Goal: Task Accomplishment & Management: Complete application form

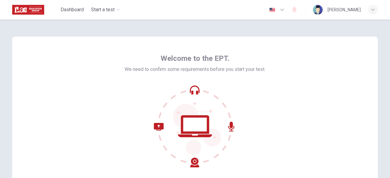
click at [195, 102] on icon at bounding box center [195, 126] width 82 height 82
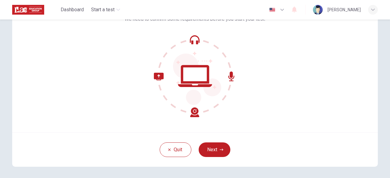
scroll to position [59, 0]
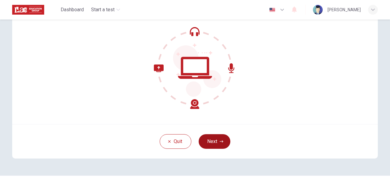
click at [216, 142] on button "Next" at bounding box center [215, 141] width 32 height 15
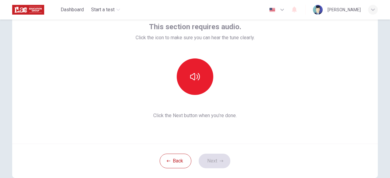
scroll to position [28, 0]
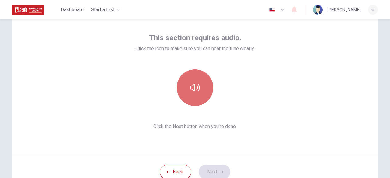
click at [201, 93] on button "button" at bounding box center [195, 87] width 37 height 37
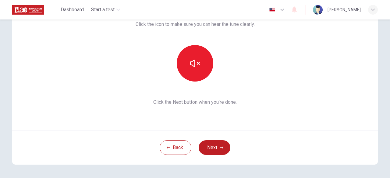
scroll to position [53, 0]
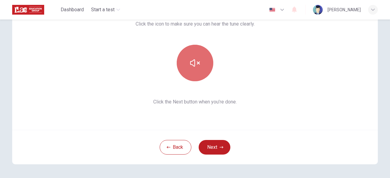
click at [196, 61] on icon "button" at bounding box center [195, 63] width 10 height 10
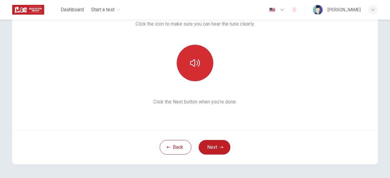
click at [196, 61] on icon "button" at bounding box center [195, 62] width 10 height 7
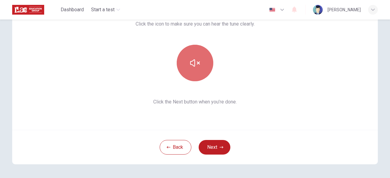
click at [196, 61] on icon "button" at bounding box center [195, 63] width 10 height 10
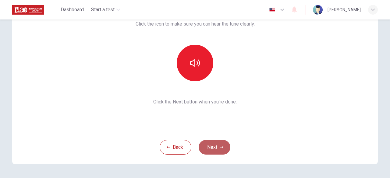
click at [217, 148] on button "Next" at bounding box center [215, 147] width 32 height 15
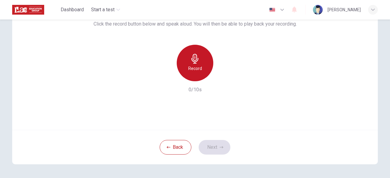
click at [195, 64] on div "Record" at bounding box center [195, 63] width 37 height 37
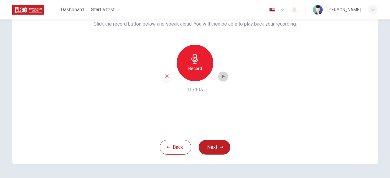
click at [222, 77] on icon "button" at bounding box center [223, 76] width 6 height 6
click at [215, 145] on button "Next" at bounding box center [215, 147] width 32 height 15
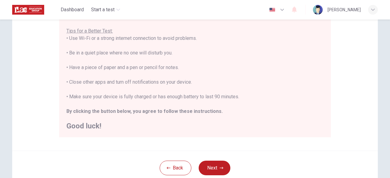
scroll to position [116, 0]
click at [211, 163] on button "Next" at bounding box center [215, 169] width 32 height 15
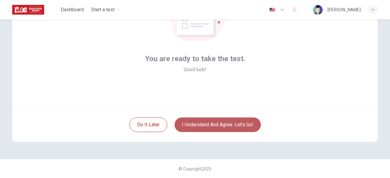
click at [222, 120] on button "I understand and agree. Let’s go!" at bounding box center [218, 125] width 86 height 15
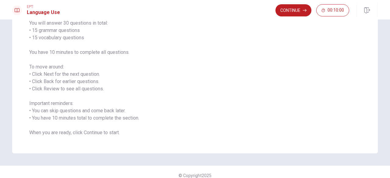
scroll to position [51, 0]
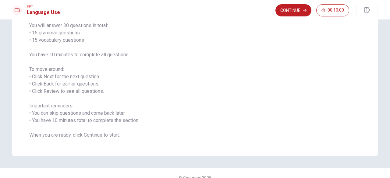
click at [383, 98] on div "Language Use Section Directions You will answer 30 questions in total: • 15 gra…" at bounding box center [194, 68] width 385 height 176
click at [296, 9] on button "Continue" at bounding box center [294, 10] width 36 height 12
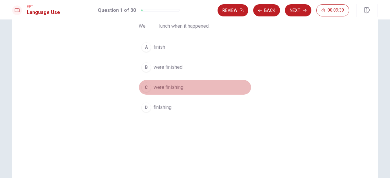
click at [163, 88] on span "were finishing" at bounding box center [169, 87] width 30 height 7
click at [145, 86] on div "C" at bounding box center [146, 88] width 10 height 10
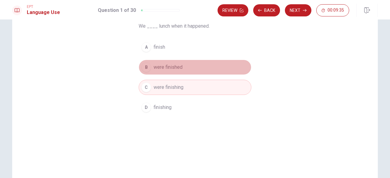
click at [166, 67] on span "were finished" at bounding box center [168, 67] width 29 height 7
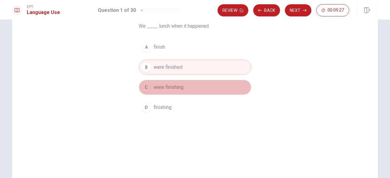
click at [158, 87] on span "were finishing" at bounding box center [169, 87] width 30 height 7
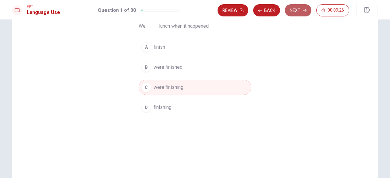
click at [310, 6] on button "Next" at bounding box center [298, 10] width 27 height 12
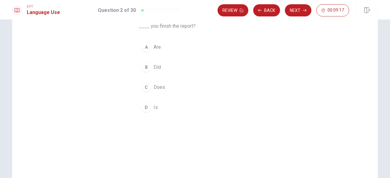
click at [150, 67] on button "B Did" at bounding box center [195, 67] width 113 height 15
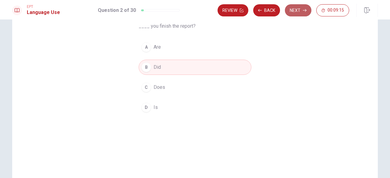
click at [301, 11] on button "Next" at bounding box center [298, 10] width 27 height 12
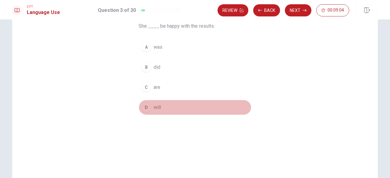
click at [144, 107] on div "D" at bounding box center [146, 108] width 10 height 10
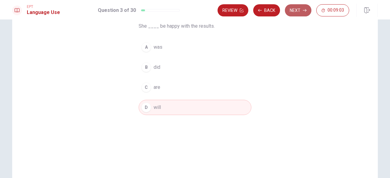
click at [304, 13] on button "Next" at bounding box center [298, 10] width 27 height 12
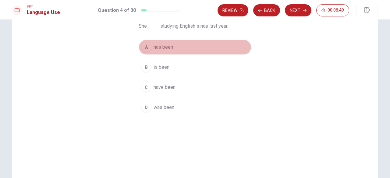
click at [148, 47] on div "A" at bounding box center [146, 47] width 10 height 10
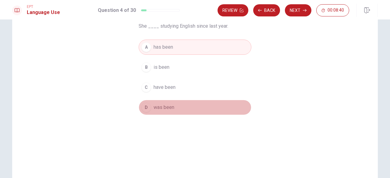
click at [146, 108] on div "D" at bounding box center [146, 108] width 10 height 10
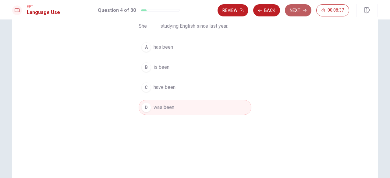
click at [299, 9] on button "Next" at bounding box center [298, 10] width 27 height 12
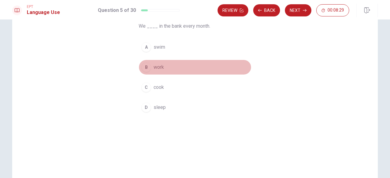
click at [143, 67] on div "B" at bounding box center [146, 67] width 10 height 10
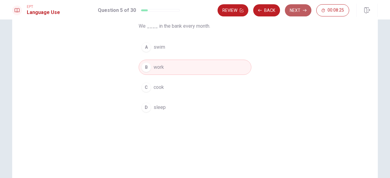
click at [300, 14] on button "Next" at bounding box center [298, 10] width 27 height 12
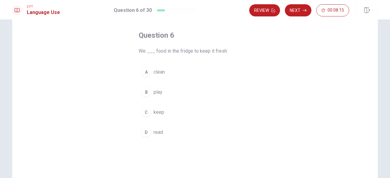
scroll to position [26, 0]
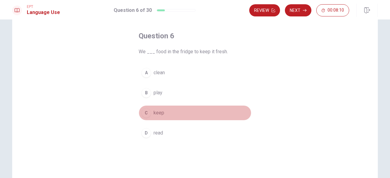
click at [145, 113] on div "C" at bounding box center [146, 113] width 10 height 10
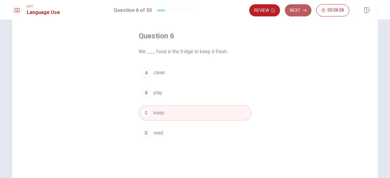
click at [294, 9] on button "Next" at bounding box center [298, 10] width 27 height 12
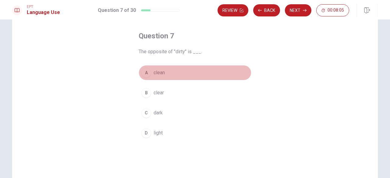
click at [148, 73] on div "A" at bounding box center [146, 73] width 10 height 10
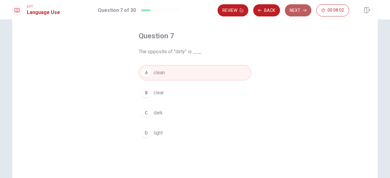
click at [301, 10] on button "Next" at bounding box center [298, 10] width 27 height 12
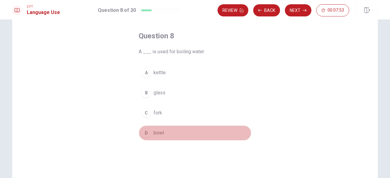
click at [147, 130] on div "D" at bounding box center [146, 133] width 10 height 10
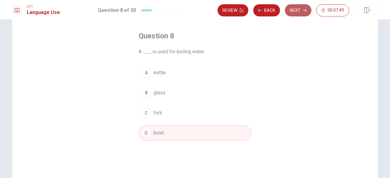
click at [302, 8] on button "Next" at bounding box center [298, 10] width 27 height 12
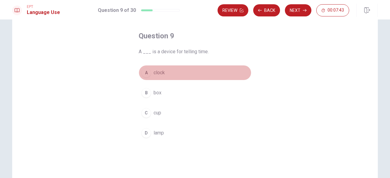
click at [146, 73] on div "A" at bounding box center [146, 73] width 10 height 10
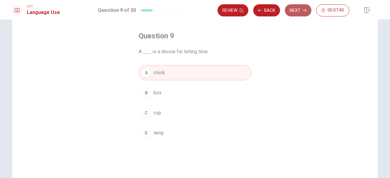
click at [301, 9] on button "Next" at bounding box center [298, 10] width 27 height 12
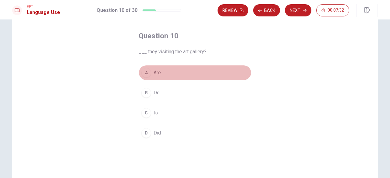
click at [145, 71] on div "A" at bounding box center [146, 73] width 10 height 10
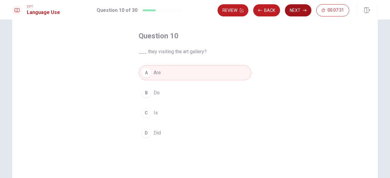
click at [303, 11] on button "Next" at bounding box center [298, 10] width 27 height 12
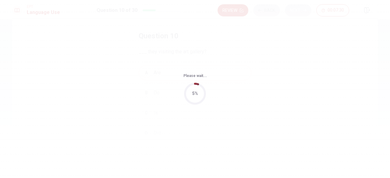
scroll to position [0, 0]
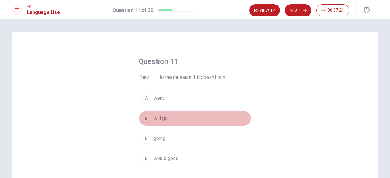
click at [144, 119] on div "B" at bounding box center [146, 119] width 10 height 10
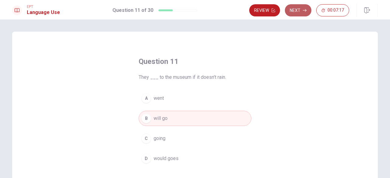
click at [301, 6] on button "Next" at bounding box center [298, 10] width 27 height 12
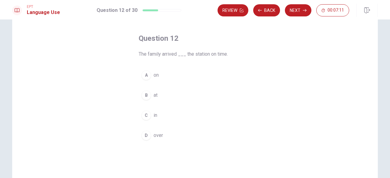
scroll to position [22, 0]
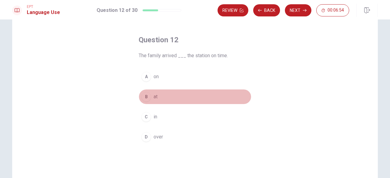
click at [144, 94] on div "B" at bounding box center [146, 97] width 10 height 10
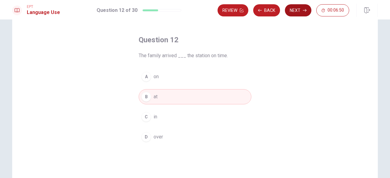
click at [308, 10] on button "Next" at bounding box center [298, 10] width 27 height 12
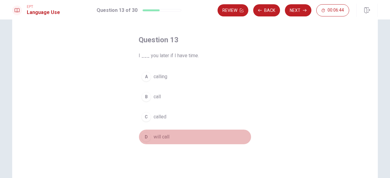
click at [145, 136] on div "D" at bounding box center [146, 137] width 10 height 10
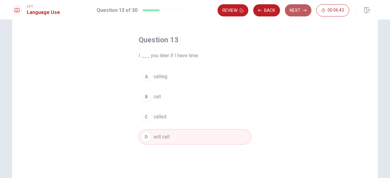
click at [299, 9] on button "Next" at bounding box center [298, 10] width 27 height 12
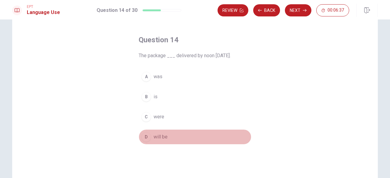
click at [145, 134] on div "D" at bounding box center [146, 137] width 10 height 10
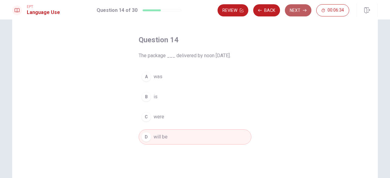
click at [300, 12] on button "Next" at bounding box center [298, 10] width 27 height 12
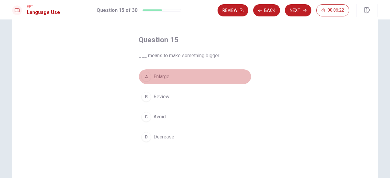
click at [146, 75] on div "A" at bounding box center [146, 77] width 10 height 10
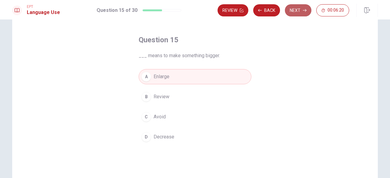
click at [304, 6] on button "Next" at bounding box center [298, 10] width 27 height 12
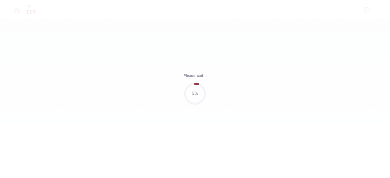
scroll to position [0, 0]
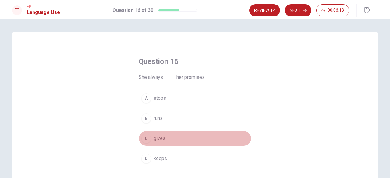
click at [144, 139] on div "C" at bounding box center [146, 139] width 10 height 10
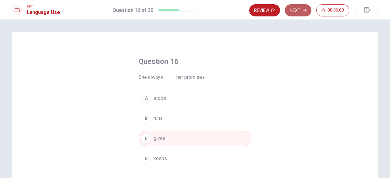
click at [294, 10] on button "Next" at bounding box center [298, 10] width 27 height 12
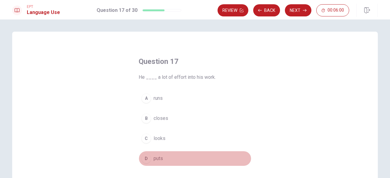
click at [143, 162] on div "D" at bounding box center [146, 159] width 10 height 10
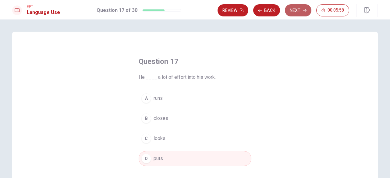
click at [298, 13] on button "Next" at bounding box center [298, 10] width 27 height 12
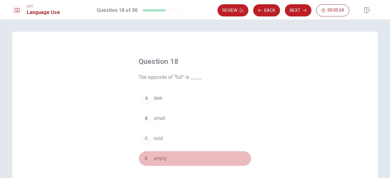
click at [147, 161] on div "D" at bounding box center [146, 159] width 10 height 10
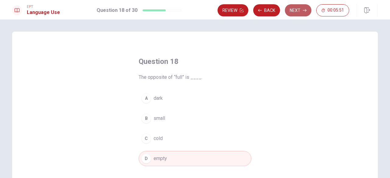
click at [304, 9] on icon "button" at bounding box center [305, 11] width 4 height 4
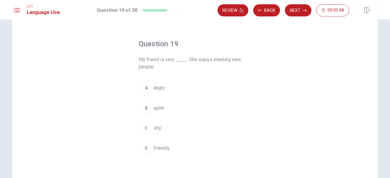
scroll to position [21, 0]
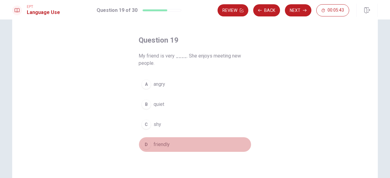
click at [145, 144] on div "D" at bounding box center [146, 145] width 10 height 10
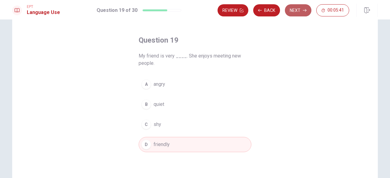
click at [297, 11] on button "Next" at bounding box center [298, 10] width 27 height 12
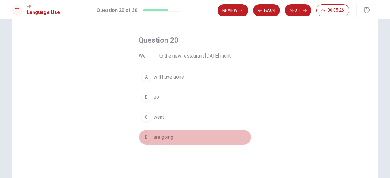
click at [146, 138] on div "D" at bounding box center [146, 138] width 10 height 10
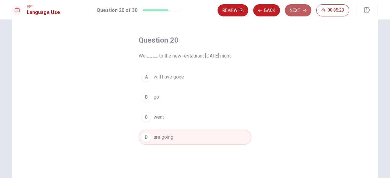
click at [298, 11] on button "Next" at bounding box center [298, 10] width 27 height 12
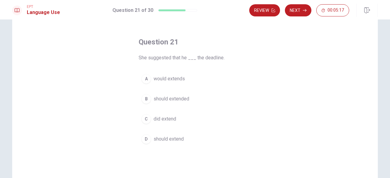
scroll to position [23, 0]
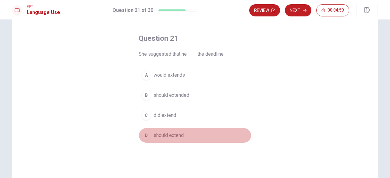
click at [160, 132] on span "should extend" at bounding box center [169, 135] width 30 height 7
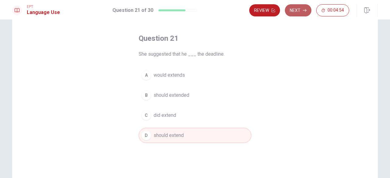
click at [302, 11] on button "Next" at bounding box center [298, 10] width 27 height 12
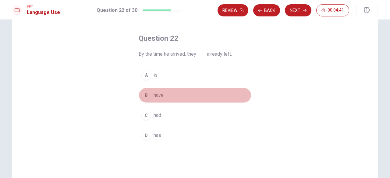
click at [146, 96] on div "B" at bounding box center [146, 96] width 10 height 10
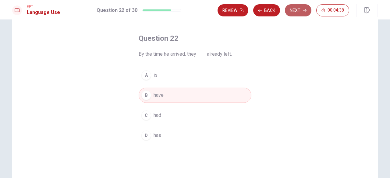
click at [303, 9] on button "Next" at bounding box center [298, 10] width 27 height 12
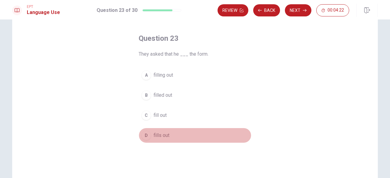
click at [146, 135] on div "D" at bounding box center [146, 136] width 10 height 10
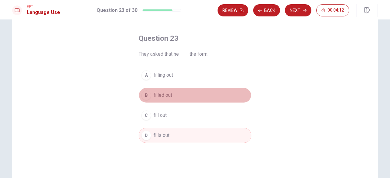
click at [160, 92] on span "filled out" at bounding box center [163, 95] width 19 height 7
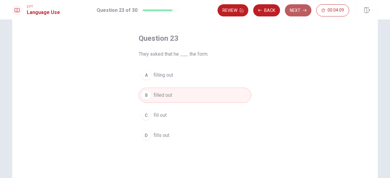
click at [305, 8] on button "Next" at bounding box center [298, 10] width 27 height 12
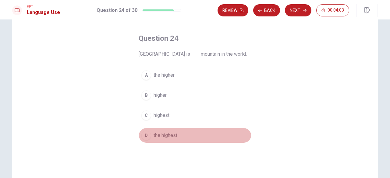
click at [158, 134] on span "the highest" at bounding box center [166, 135] width 24 height 7
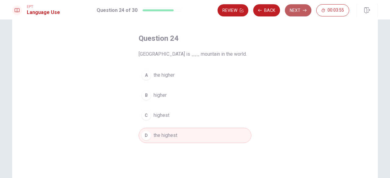
click at [299, 8] on button "Next" at bounding box center [298, 10] width 27 height 12
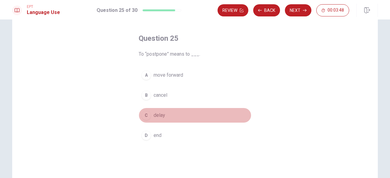
click at [147, 116] on div "C" at bounding box center [146, 116] width 10 height 10
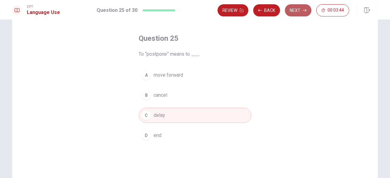
click at [303, 10] on button "Next" at bounding box center [298, 10] width 27 height 12
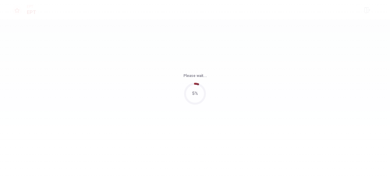
scroll to position [0, 0]
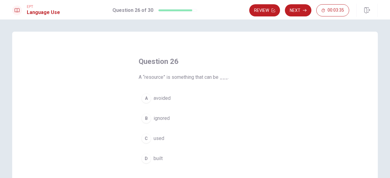
click at [146, 139] on div "C" at bounding box center [146, 139] width 10 height 10
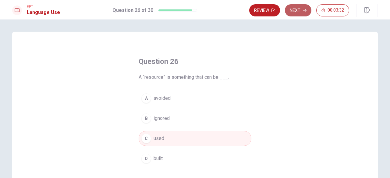
click at [297, 8] on button "Next" at bounding box center [298, 10] width 27 height 12
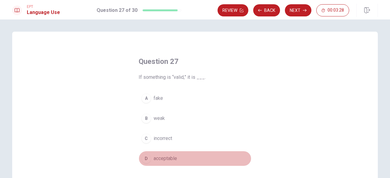
click at [143, 160] on div "D" at bounding box center [146, 159] width 10 height 10
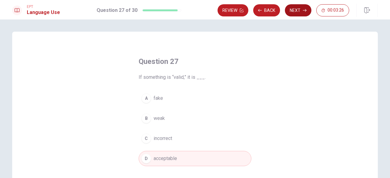
click at [297, 13] on button "Next" at bounding box center [298, 10] width 27 height 12
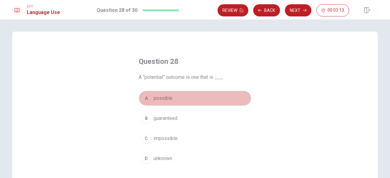
click at [156, 99] on span "possible" at bounding box center [163, 98] width 19 height 7
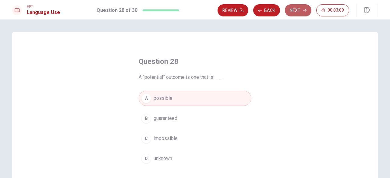
click at [305, 8] on button "Next" at bounding box center [298, 10] width 27 height 12
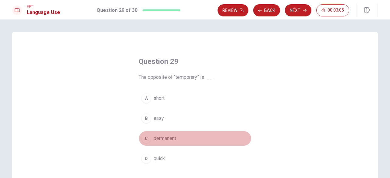
click at [145, 137] on div "C" at bounding box center [146, 139] width 10 height 10
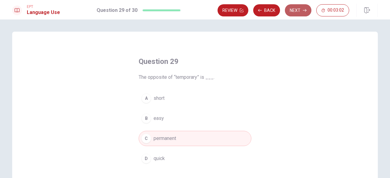
click at [296, 8] on button "Next" at bounding box center [298, 10] width 27 height 12
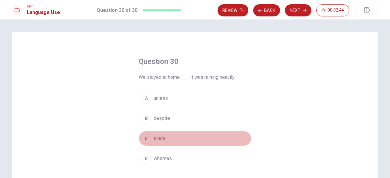
click at [145, 138] on div "C" at bounding box center [146, 139] width 10 height 10
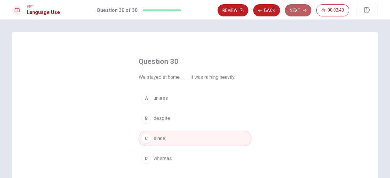
click at [298, 9] on button "Next" at bounding box center [298, 10] width 27 height 12
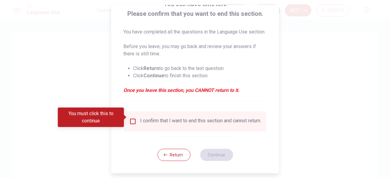
scroll to position [56, 0]
click at [162, 153] on button "Return" at bounding box center [173, 155] width 33 height 12
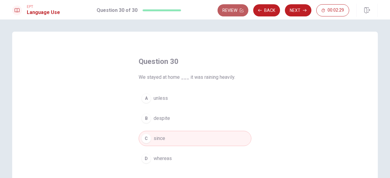
click at [240, 6] on button "Review" at bounding box center [233, 10] width 31 height 12
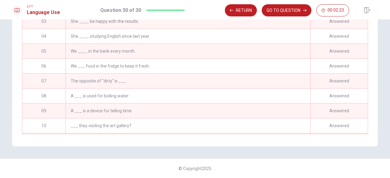
scroll to position [0, 0]
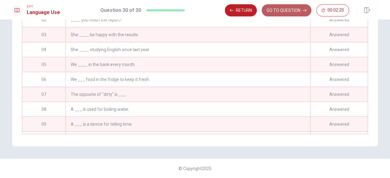
click at [290, 10] on button "GO TO QUESTION" at bounding box center [287, 10] width 50 height 12
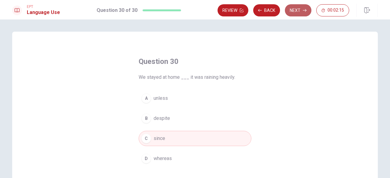
click at [295, 14] on button "Next" at bounding box center [298, 10] width 27 height 12
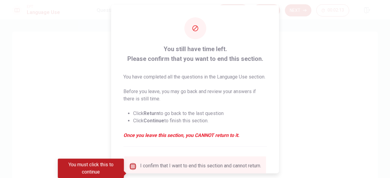
click at [131, 170] on input "You must click this to continue" at bounding box center [132, 166] width 7 height 7
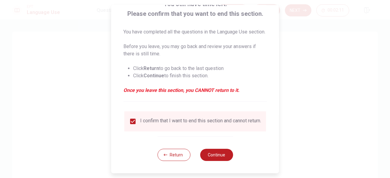
scroll to position [56, 0]
click at [220, 156] on button "Continue" at bounding box center [216, 155] width 33 height 12
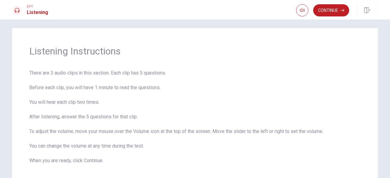
scroll to position [2, 0]
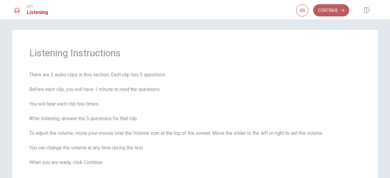
click at [336, 10] on button "Continue" at bounding box center [331, 10] width 36 height 12
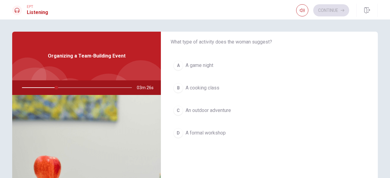
scroll to position [24, 0]
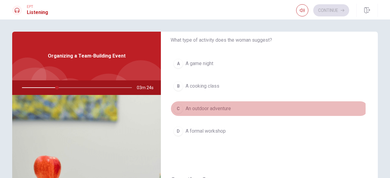
click at [177, 108] on div "C" at bounding box center [178, 109] width 10 height 10
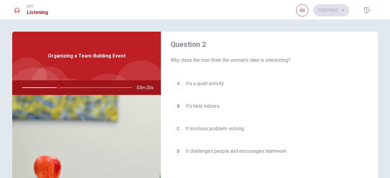
scroll to position [168, 0]
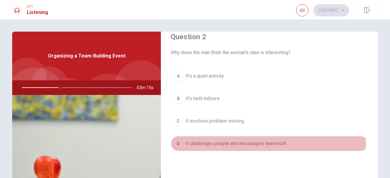
click at [264, 140] on span "It challenges people and encourages teamwork" at bounding box center [236, 143] width 101 height 7
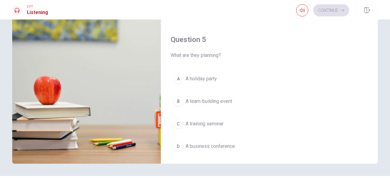
scroll to position [80, 0]
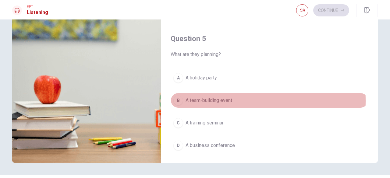
click at [203, 97] on span "A team-building event" at bounding box center [209, 100] width 47 height 7
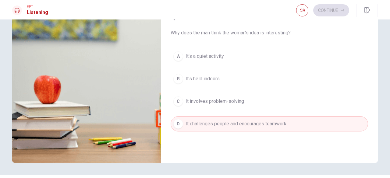
scroll to position [0, 0]
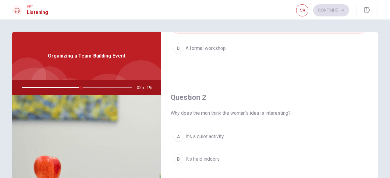
drag, startPoint x: 80, startPoint y: 87, endPoint x: 98, endPoint y: 87, distance: 17.1
click at [98, 87] on div at bounding box center [76, 87] width 122 height 15
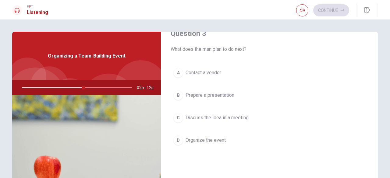
scroll to position [325, 0]
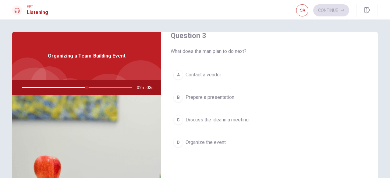
drag, startPoint x: 373, startPoint y: 129, endPoint x: 373, endPoint y: 137, distance: 8.6
click at [373, 137] on div "Question 1 What type of activity does the woman suggest? A A game night B A coo…" at bounding box center [269, 138] width 217 height 212
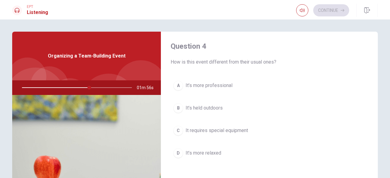
scroll to position [471, 0]
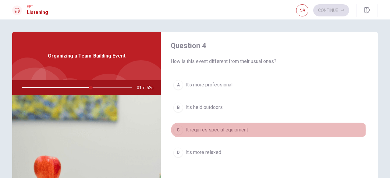
click at [228, 127] on span "It requires special equipment" at bounding box center [217, 129] width 62 height 7
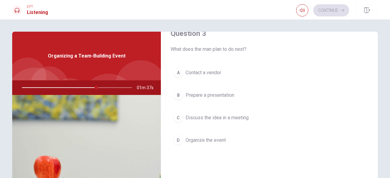
scroll to position [327, 0]
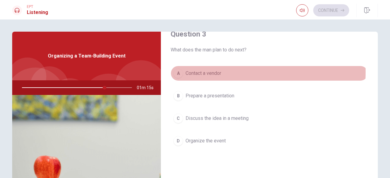
click at [201, 70] on span "Contact a vendor" at bounding box center [204, 73] width 36 height 7
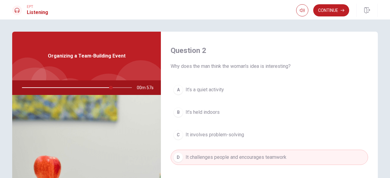
scroll to position [0, 0]
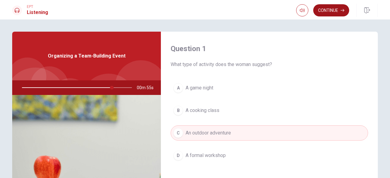
click at [331, 8] on button "Continue" at bounding box center [331, 10] width 36 height 12
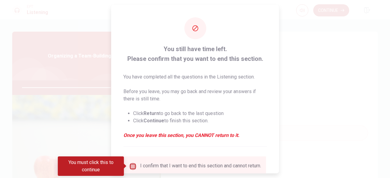
click at [133, 168] on input "You must click this to continue" at bounding box center [132, 166] width 7 height 7
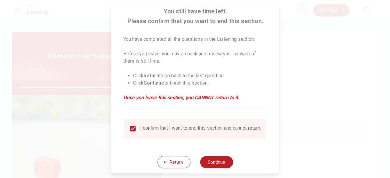
scroll to position [49, 0]
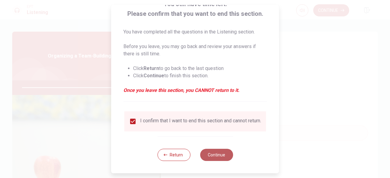
click at [224, 156] on button "Continue" at bounding box center [216, 155] width 33 height 12
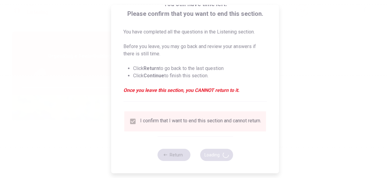
type input "84"
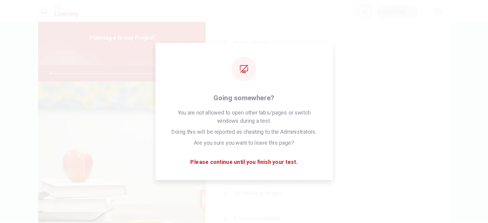
scroll to position [563, 0]
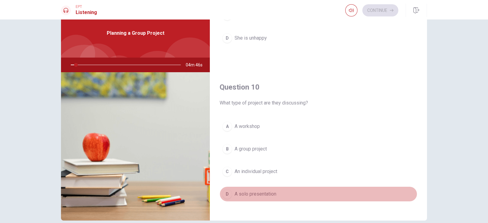
drag, startPoint x: 388, startPoint y: 1, endPoint x: 329, endPoint y: 188, distance: 196.3
click at [329, 178] on button "D A solo presentation" at bounding box center [317, 194] width 197 height 15
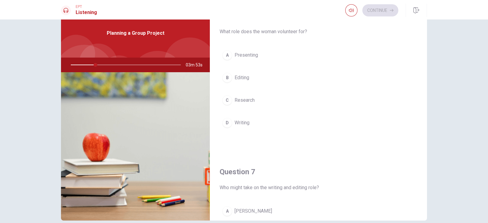
scroll to position [12, 0]
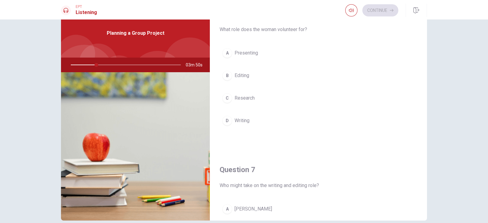
drag, startPoint x: 93, startPoint y: 65, endPoint x: 78, endPoint y: 66, distance: 15.0
click at [78, 66] on div at bounding box center [124, 65] width 122 height 15
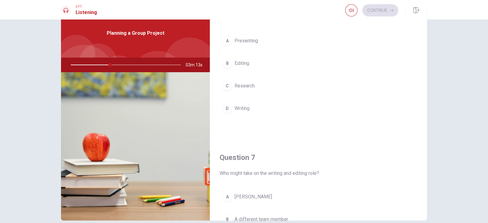
scroll to position [0, 0]
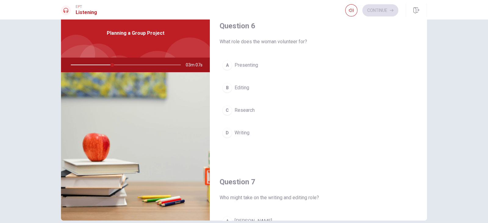
drag, startPoint x: 437, startPoint y: 41, endPoint x: 427, endPoint y: 80, distance: 40.6
click at [390, 80] on div "Question 6 What role does the woman volunteer for? A Presenting B Editing C Res…" at bounding box center [244, 122] width 488 height 204
drag, startPoint x: 420, startPoint y: 43, endPoint x: 420, endPoint y: 72, distance: 29.0
click at [390, 72] on div "Question 6 What role does the woman volunteer for? A Presenting B Editing C Res…" at bounding box center [318, 87] width 217 height 156
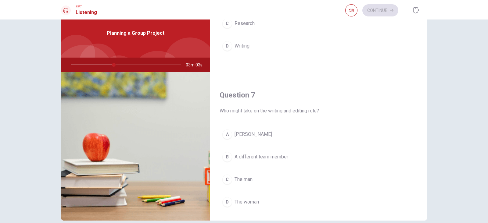
scroll to position [102, 0]
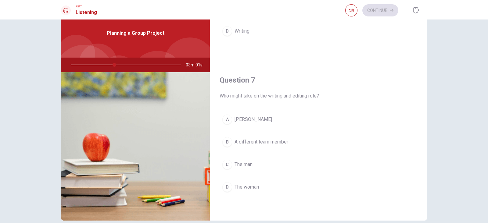
click at [240, 119] on span "[PERSON_NAME]" at bounding box center [252, 119] width 37 height 7
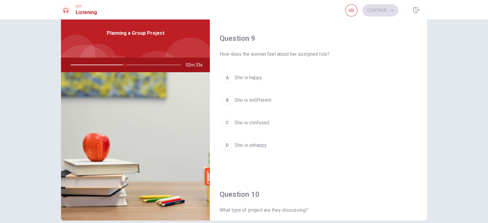
scroll to position [459, 0]
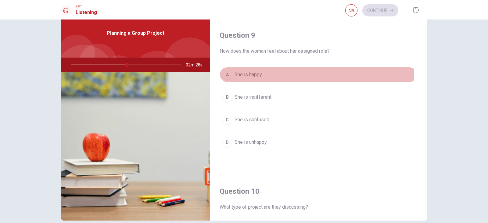
click at [251, 67] on button "A She is happy" at bounding box center [317, 74] width 197 height 15
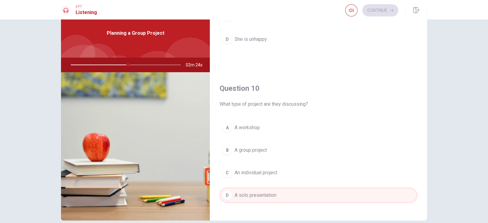
scroll to position [566, 0]
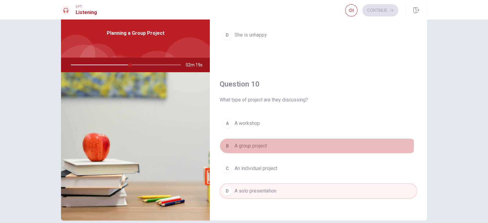
click at [257, 142] on span "A group project" at bounding box center [250, 145] width 32 height 7
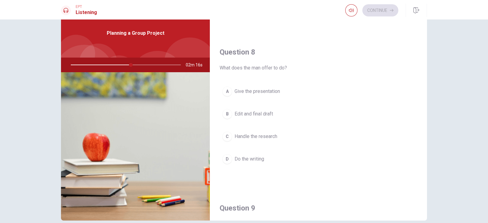
scroll to position [289, 0]
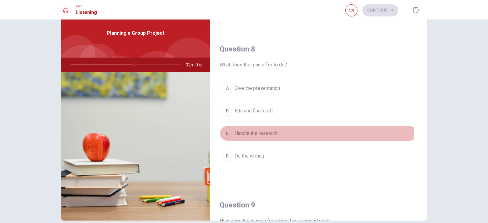
click at [247, 130] on span "Handle the research" at bounding box center [255, 133] width 43 height 7
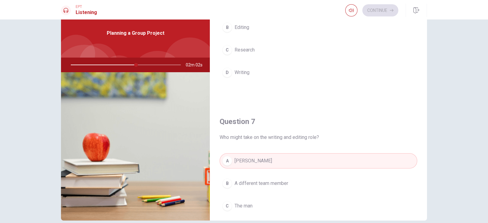
scroll to position [0, 0]
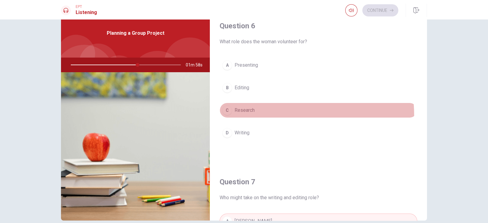
click at [232, 116] on button "C Research" at bounding box center [317, 110] width 197 height 15
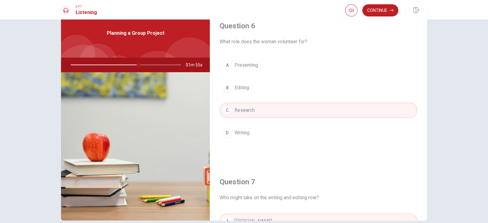
drag, startPoint x: 425, startPoint y: 55, endPoint x: 422, endPoint y: 63, distance: 8.7
click at [390, 63] on div "Question 6 What role does the woman volunteer for? A Presenting B Editing C Res…" at bounding box center [243, 115] width 385 height 212
click at [385, 11] on button "Continue" at bounding box center [380, 10] width 36 height 12
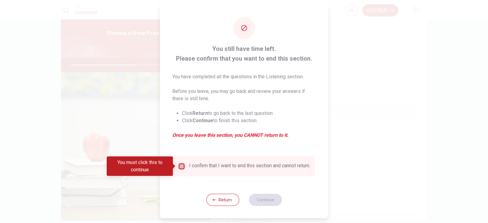
click at [180, 169] on input "You must click this to continue" at bounding box center [181, 166] width 7 height 7
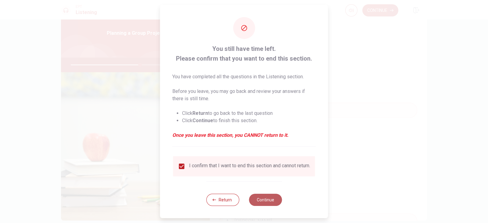
click at [271, 178] on button "Continue" at bounding box center [265, 200] width 33 height 12
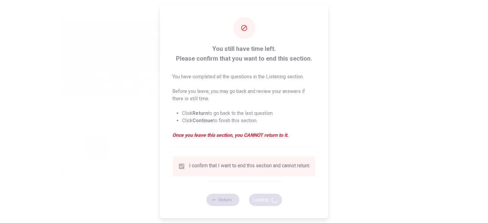
type input "65"
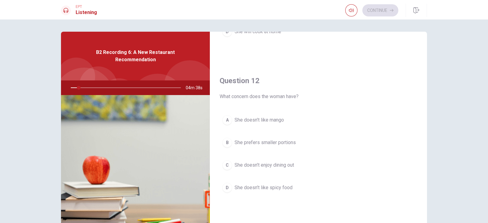
scroll to position [127, 0]
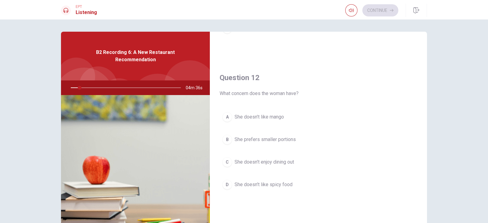
click at [390, 106] on div "Question 12 What concern does the woman have? A She doesn’t like mango B She pr…" at bounding box center [318, 139] width 217 height 156
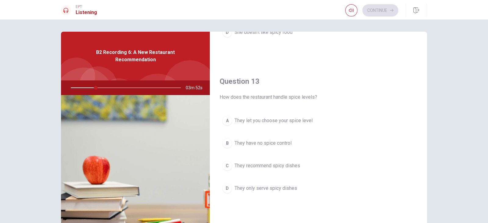
scroll to position [213, 0]
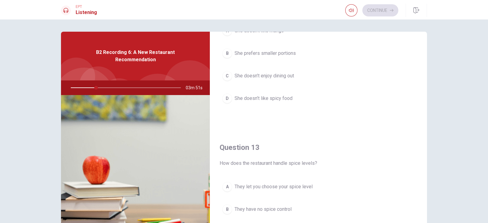
drag, startPoint x: 413, startPoint y: 102, endPoint x: 419, endPoint y: 85, distance: 18.1
click at [390, 85] on div "Question 12 What concern does the woman have? A She doesn’t like mango B She pr…" at bounding box center [318, 52] width 217 height 156
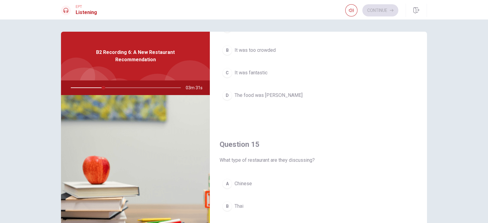
scroll to position [566, 0]
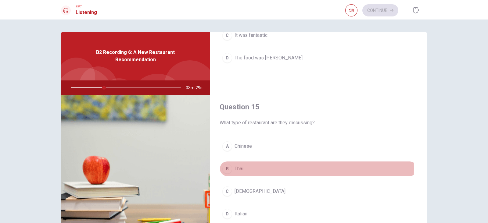
click at [258, 166] on button "B Thai" at bounding box center [317, 168] width 197 height 15
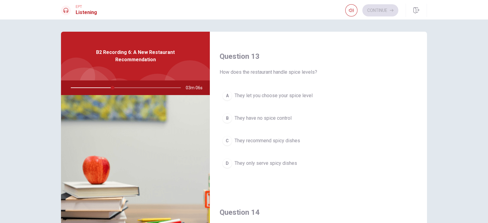
scroll to position [305, 0]
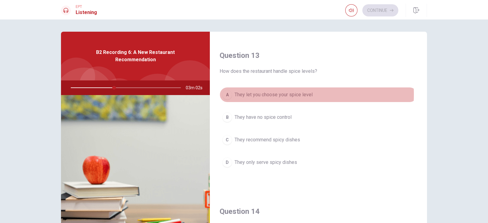
click at [268, 94] on span "They let you choose your spice level" at bounding box center [273, 94] width 78 height 7
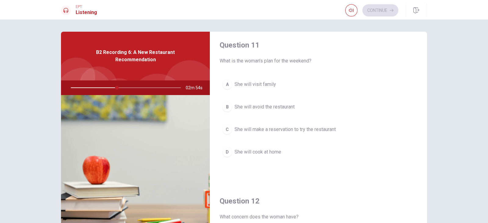
scroll to position [0, 0]
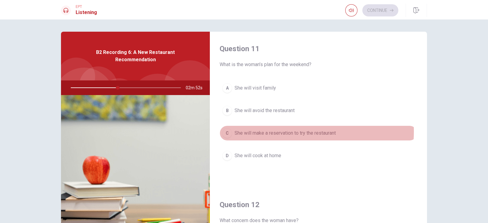
click at [294, 131] on span "She will make a reservation to try the restaurant" at bounding box center [284, 133] width 101 height 7
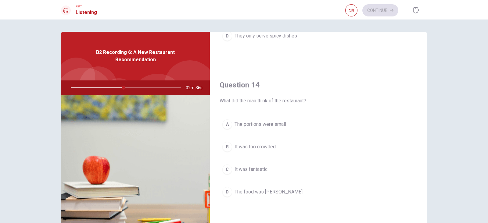
scroll to position [431, 0]
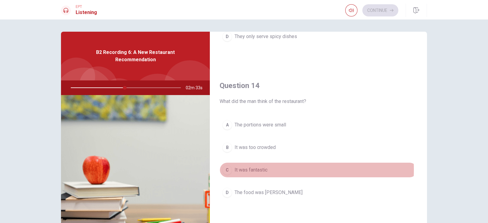
click at [264, 168] on span "It was fantastic" at bounding box center [250, 169] width 33 height 7
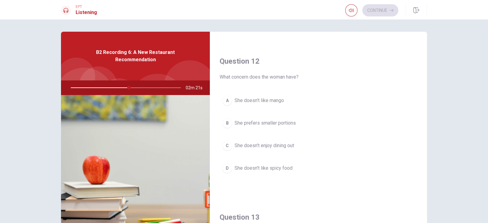
scroll to position [140, 0]
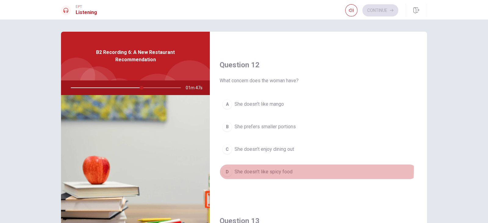
click at [256, 168] on span "She doesn’t like spicy food" at bounding box center [263, 171] width 58 height 7
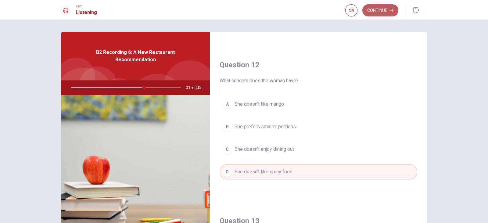
click at [386, 11] on button "Continue" at bounding box center [380, 10] width 36 height 12
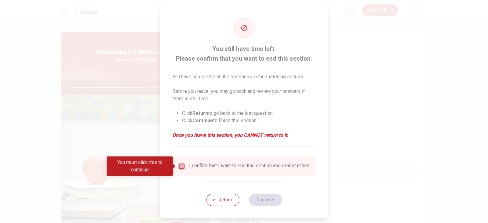
click at [180, 164] on input "You must click this to continue" at bounding box center [181, 166] width 7 height 7
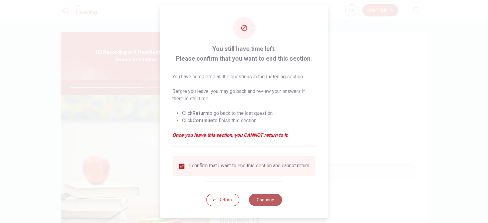
click at [268, 178] on button "Continue" at bounding box center [265, 200] width 33 height 12
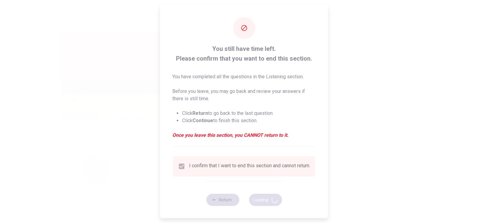
type input "68"
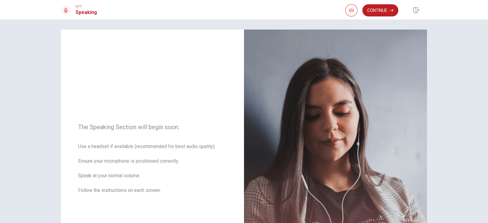
scroll to position [0, 0]
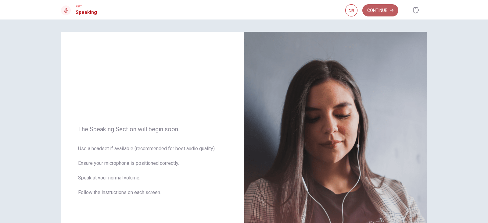
click at [387, 9] on button "Continue" at bounding box center [380, 10] width 36 height 12
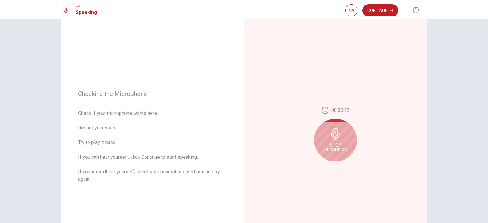
scroll to position [30, 0]
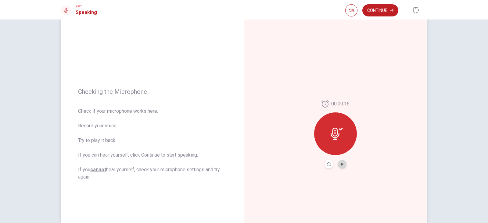
click at [343, 164] on button "Play Audio" at bounding box center [342, 164] width 9 height 9
click at [390, 131] on div "00:00:15" at bounding box center [335, 135] width 183 height 266
click at [386, 12] on button "Continue" at bounding box center [380, 10] width 36 height 12
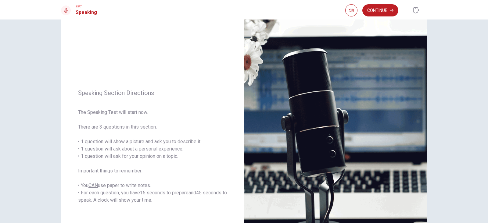
scroll to position [0, 0]
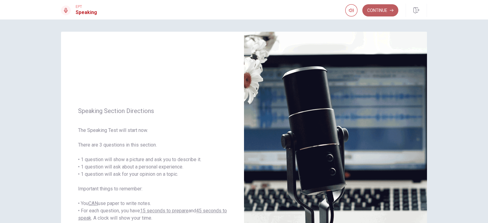
click at [389, 10] on button "Continue" at bounding box center [380, 10] width 36 height 12
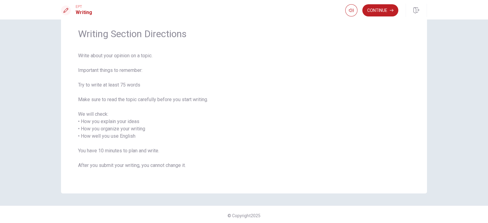
scroll to position [23, 0]
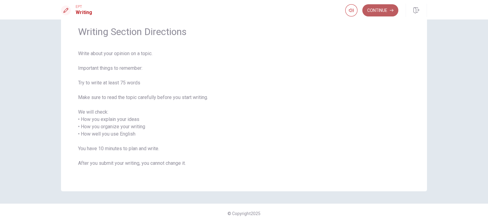
click at [382, 13] on button "Continue" at bounding box center [380, 10] width 36 height 12
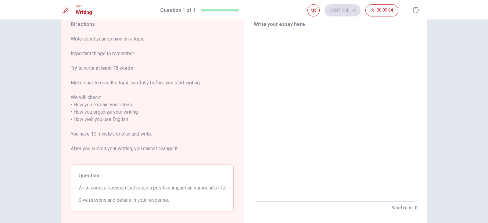
click at [290, 45] on textarea at bounding box center [335, 116] width 155 height 162
type textarea "O"
type textarea "x"
type textarea "ON"
type textarea "x"
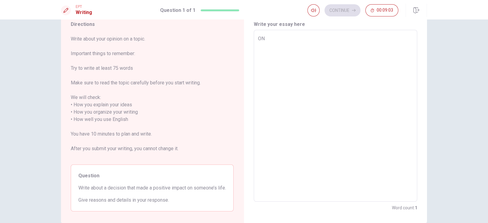
type textarea "ONE"
type textarea "x"
type textarea "ONE"
type textarea "x"
type textarea "ONE I"
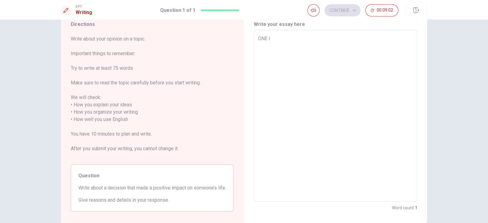
type textarea "x"
type textarea "ONE IM"
type textarea "x"
type textarea "ONE IMP"
type textarea "x"
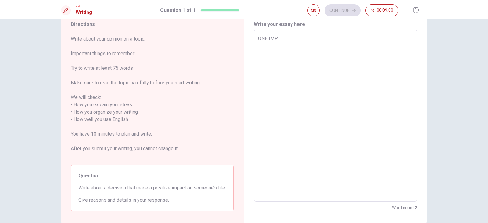
type textarea "ONE IMPO"
type textarea "x"
type textarea "ONE IMPOR"
type textarea "x"
type textarea "ONE IMPORT"
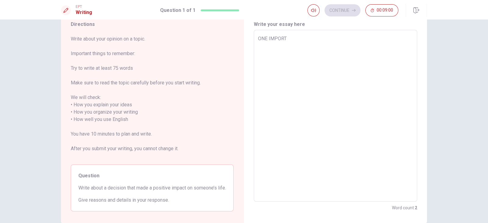
type textarea "x"
type textarea "ONE IMPORTA"
type textarea "x"
type textarea "ONE IMPORTAN"
type textarea "x"
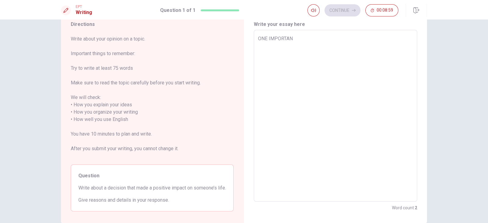
type textarea "ONE IMPORTA"
type textarea "x"
type textarea "ONE IMPORTAN"
type textarea "x"
type textarea "ONE IMPORTANT"
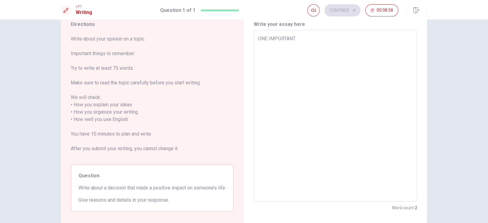
type textarea "x"
type textarea "ONE IMPORTANT"
type textarea "x"
type textarea "ONE IMPORTANT"
type textarea "x"
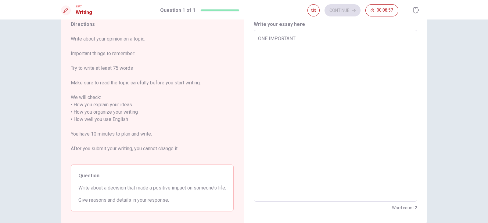
type textarea "ONE IMPORTAN"
type textarea "x"
type textarea "ONE IMPORTA"
type textarea "x"
type textarea "ONE IMPORT"
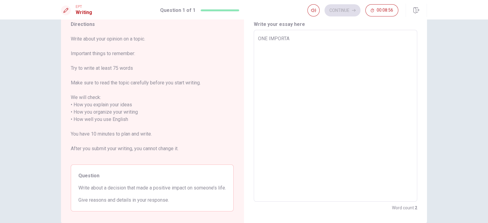
type textarea "x"
type textarea "ONE IMPOR"
type textarea "x"
type textarea "ONE IMPO"
type textarea "x"
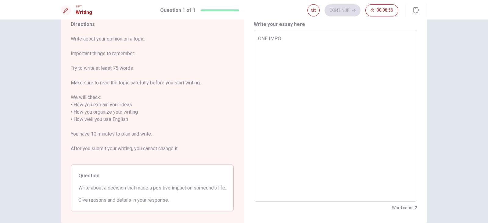
type textarea "ONE IMP"
type textarea "x"
type textarea "ONE IM"
type textarea "x"
type textarea "ONE I"
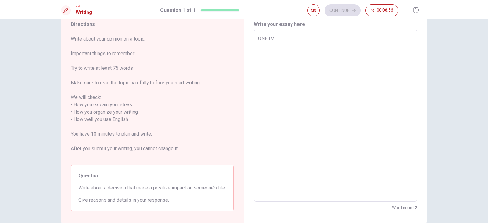
type textarea "x"
type textarea "ONE"
type textarea "x"
type textarea "ONE"
type textarea "x"
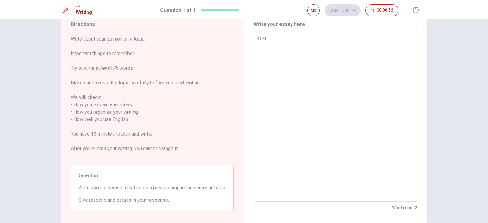
type textarea "ON"
type textarea "x"
type textarea "O"
type textarea "x"
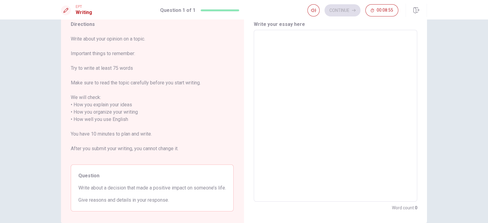
type textarea "O"
type textarea "x"
type textarea "On"
type textarea "x"
type textarea "One"
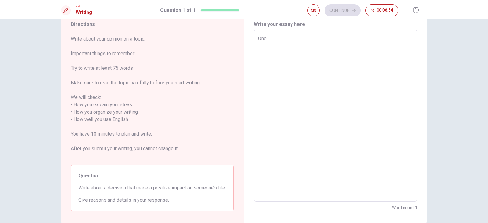
type textarea "x"
type textarea "One"
type textarea "x"
type textarea "One i"
type textarea "x"
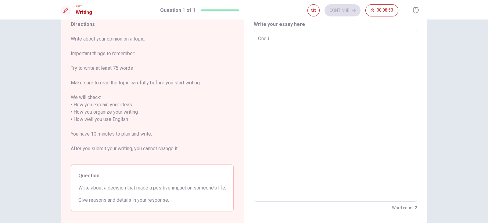
type textarea "One in"
type textarea "x"
type textarea "One i"
type textarea "x"
type textarea "One im"
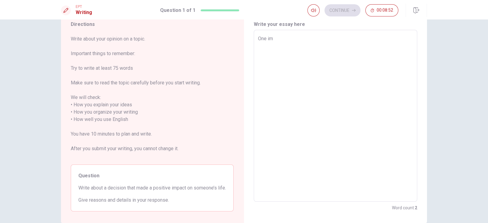
type textarea "x"
type textarea "One imp"
type textarea "x"
type textarea "One impo"
type textarea "x"
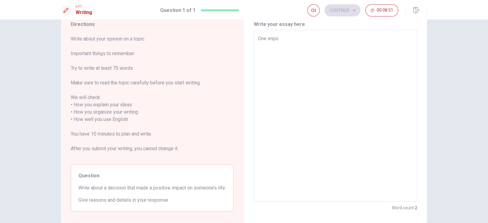
type textarea "One impor"
type textarea "x"
type textarea "One import"
type textarea "x"
type textarea "One importa"
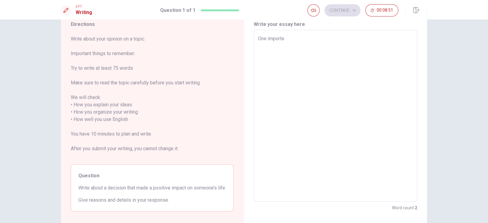
type textarea "x"
type textarea "One importan"
type textarea "x"
type textarea "One important"
type textarea "x"
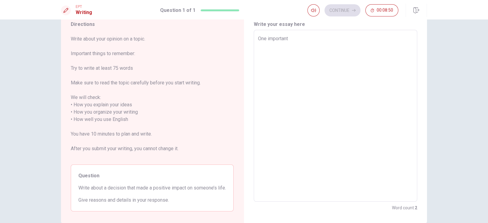
type textarea "One important"
type textarea "x"
type textarea "One important d"
type textarea "x"
type textarea "One important d4"
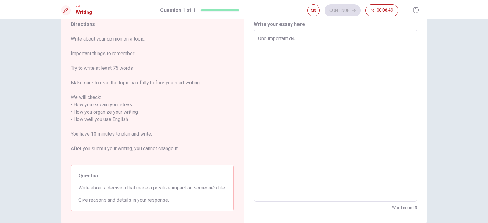
type textarea "x"
type textarea "One important d4e"
type textarea "x"
type textarea "One important d4ec"
type textarea "x"
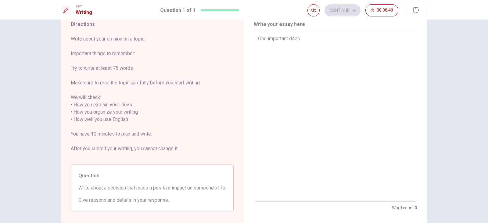
type textarea "One important d4eci"
type textarea "x"
type textarea "One important d4ecis"
type textarea "x"
type textarea "One important d4ecisi"
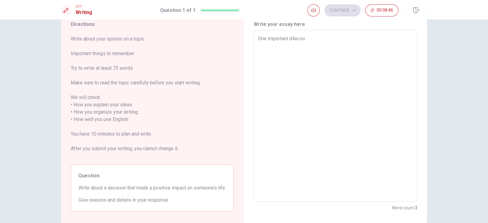
type textarea "x"
type textarea "One important d4ecisio"
type textarea "x"
type textarea "One important d4ecision"
type textarea "x"
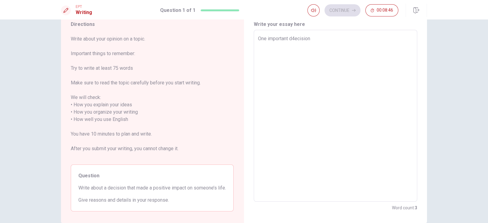
type textarea "One important d4ecision"
type textarea "x"
type textarea "One important d4ecision t"
type textarea "x"
type textarea "One important d4ecision th"
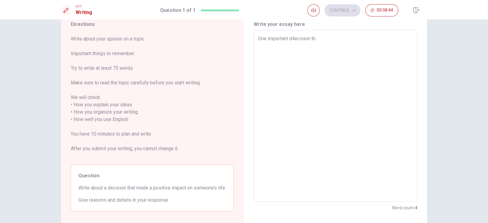
type textarea "x"
type textarea "One important d4ecision tha"
type textarea "x"
type textarea "One important d4ecision that"
type textarea "x"
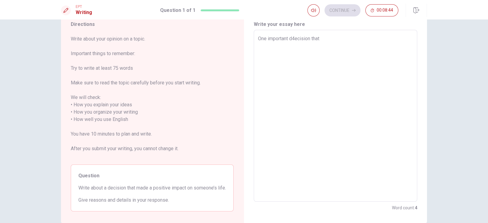
type textarea "One important d4ecision that"
type textarea "x"
type textarea "One important d4ecision that m"
type textarea "x"
type textarea "One important d4ecision that ma"
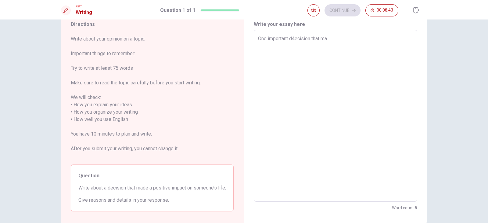
type textarea "x"
type textarea "One important d4ecision that mad"
type textarea "x"
type textarea "One important d4ecision that made"
type textarea "x"
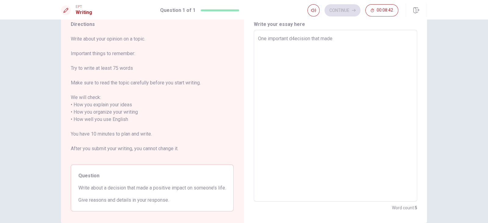
type textarea "One important d4ecision that made"
type textarea "x"
type textarea "One important d4ecision that made a"
type textarea "x"
type textarea "One important d4ecision that made a"
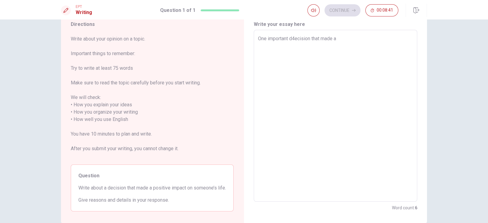
type textarea "x"
type textarea "One important d4ecision that made a p"
type textarea "x"
type textarea "One important d4ecision that made a po"
type textarea "x"
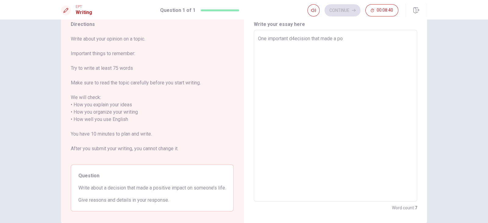
type textarea "One important d4ecision that made a pos"
type textarea "x"
type textarea "One important d4ecision that made a posi"
type textarea "x"
type textarea "One important d4ecision that made a posit"
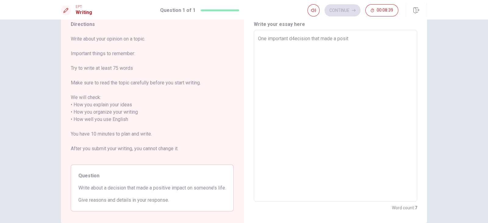
type textarea "x"
type textarea "One important d4ecision that made a positi"
type textarea "x"
type textarea "One important d4ecision that made a positiv"
type textarea "x"
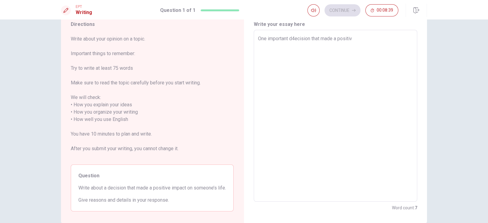
type textarea "One important d4ecision that made a positive"
type textarea "x"
type textarea "One important d4ecision that made a positive"
type textarea "x"
type textarea "One important d4ecision that made a positive i"
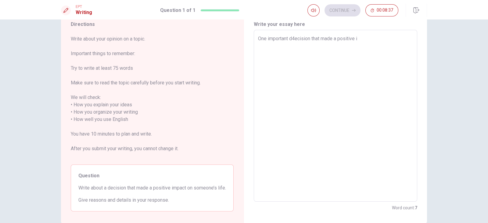
type textarea "x"
type textarea "One important d4ecision that made a positive im"
type textarea "x"
type textarea "One important d4ecision that made a positive imp"
type textarea "x"
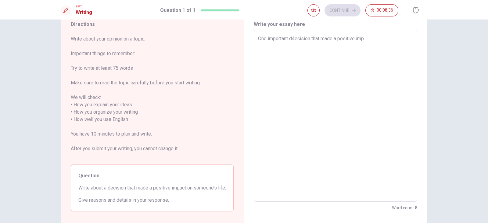
type textarea "One important d4ecision that made a positive impa"
type textarea "x"
type textarea "One important d4ecision that made a positive impac"
type textarea "x"
type textarea "One important d4ecision that made a positive impact"
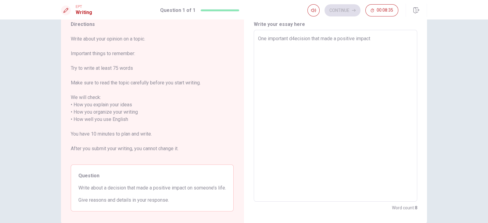
type textarea "x"
type textarea "One important d4ecision that made a positive impact"
type textarea "x"
type textarea "One important d4ecision that made a positive impact o"
type textarea "x"
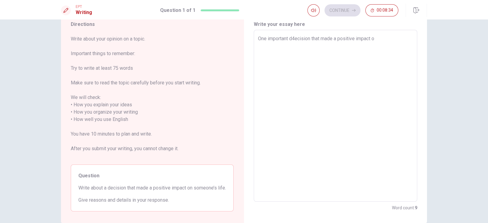
type textarea "One important d4ecision that made a positive impact on"
type textarea "x"
type textarea "One important d4ecision that made a positive impact on"
type textarea "x"
type textarea "One important d4ecision that made a positive impact on s"
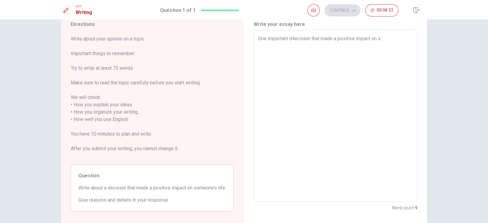
type textarea "x"
type textarea "One important d4ecision that made a positive impact on so"
type textarea "x"
type textarea "One important d4ecision that made a positive impact on som"
type textarea "x"
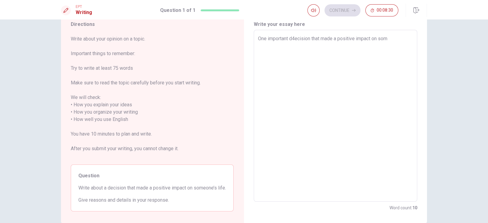
type textarea "One important d4ecision that made a positive impact on some"
type textarea "x"
type textarea "One important d4ecision that made a positive impact on someo"
type textarea "x"
type textarea "One important d4ecision that made a positive impact on someon"
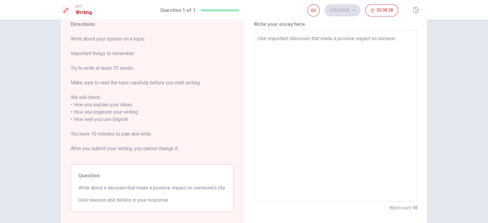
type textarea "x"
type textarea "One important d4ecision that made a positive impact on someone"
type textarea "x"
type textarea "One important d4ecision that made a positive impact on someone'"
type textarea "x"
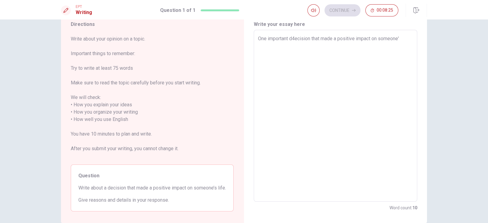
type textarea "One important d4ecision that made a positive impact on someone's"
click at [293, 37] on textarea "One important d4ecision that made a positive impact on someone's" at bounding box center [335, 116] width 155 height 162
type textarea "x"
type textarea "One important decision that made a positive impact on someone's"
click at [390, 41] on textarea "One important decision that made a positive impact on someone's" at bounding box center [335, 116] width 155 height 162
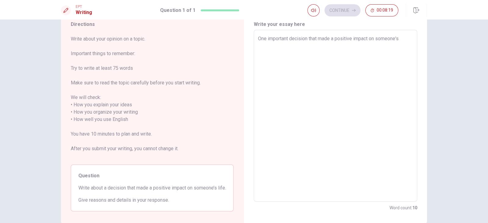
type textarea "x"
type textarea "One important decision that made a positive impact on someone's"
type textarea "x"
type textarea "One important decision that made a positive impact on someone's l"
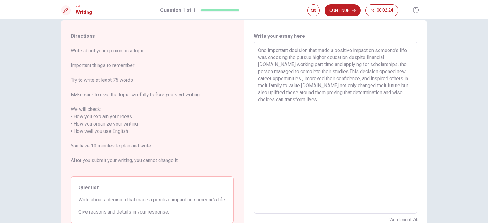
scroll to position [11, 0]
click at [347, 10] on button "Continue" at bounding box center [342, 10] width 36 height 12
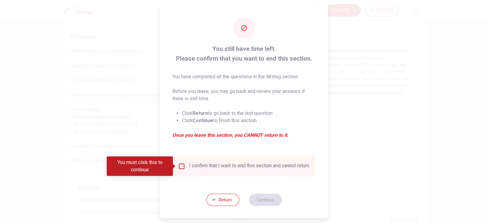
click at [183, 164] on input "You must click this to continue" at bounding box center [181, 166] width 7 height 7
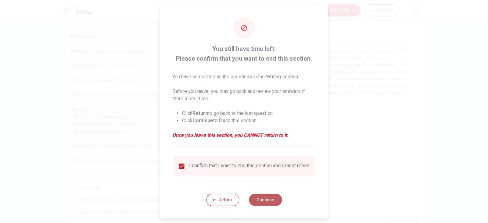
click at [258, 178] on button "Continue" at bounding box center [265, 200] width 33 height 12
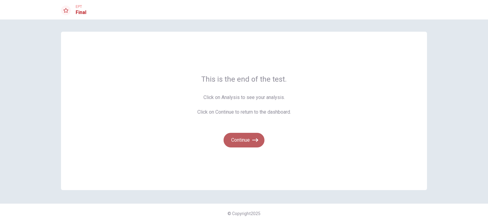
click at [254, 138] on icon "button" at bounding box center [255, 140] width 6 height 6
